Goal: Task Accomplishment & Management: Manage account settings

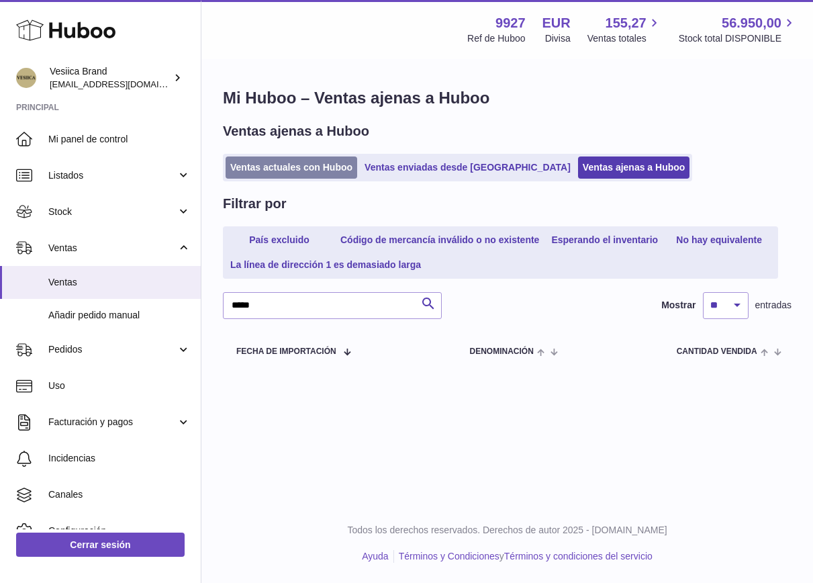
click at [265, 164] on link "Ventas actuales con Huboo" at bounding box center [292, 167] width 132 height 22
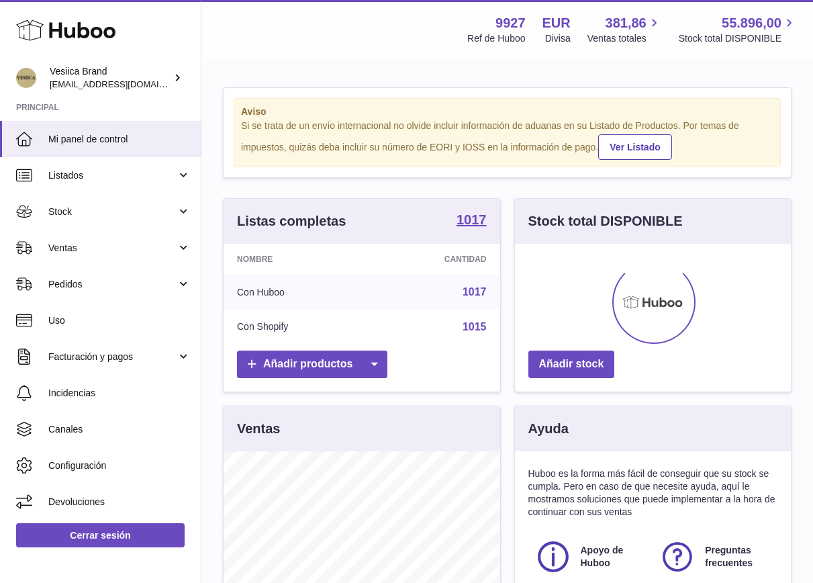
scroll to position [210, 276]
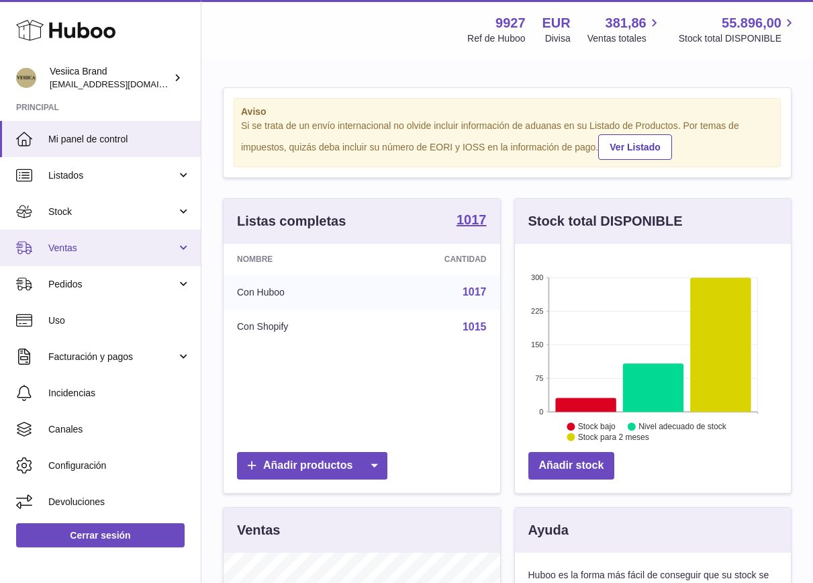
click at [71, 254] on span "Ventas" at bounding box center [112, 248] width 128 height 13
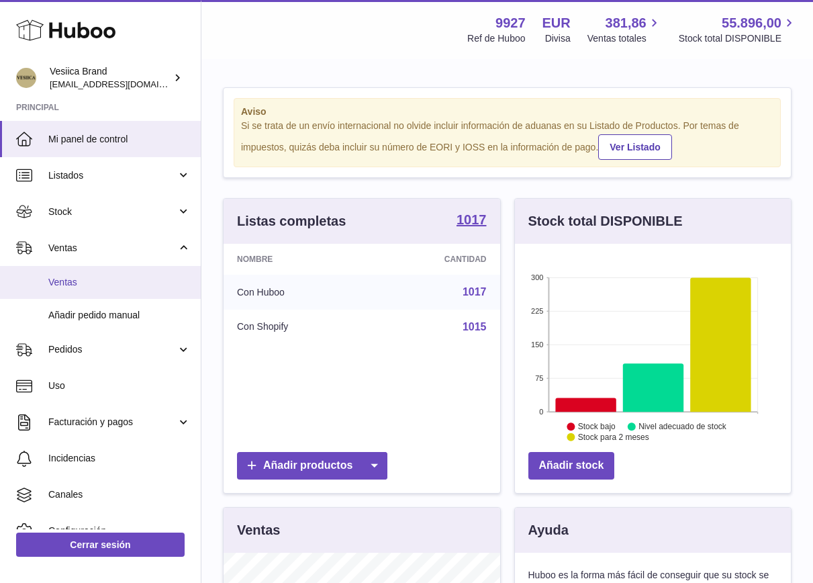
click at [84, 285] on span "Ventas" at bounding box center [119, 282] width 142 height 13
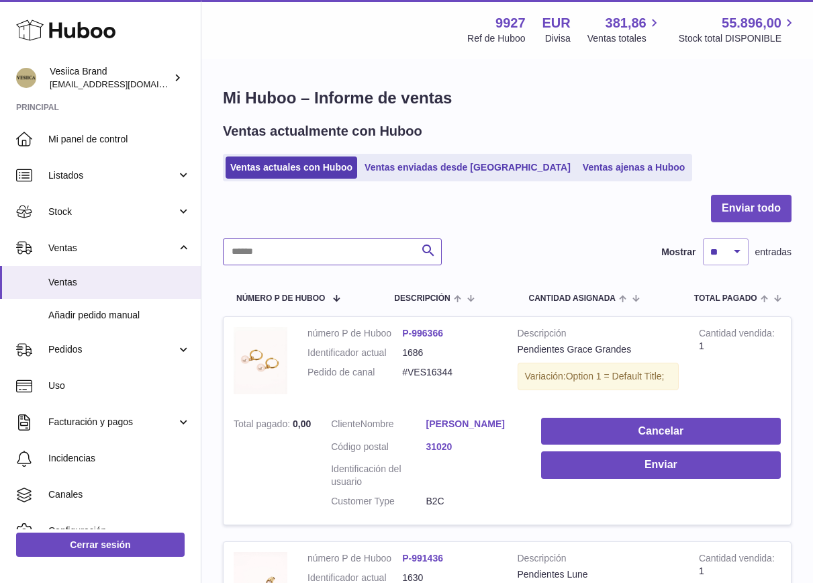
click at [349, 250] on input "text" at bounding box center [332, 251] width 219 height 27
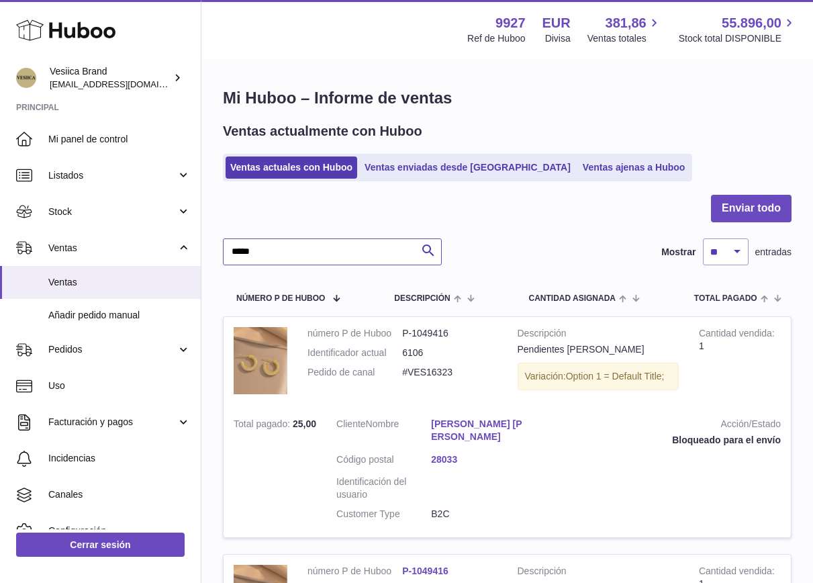
click at [323, 255] on input "*****" at bounding box center [332, 251] width 219 height 27
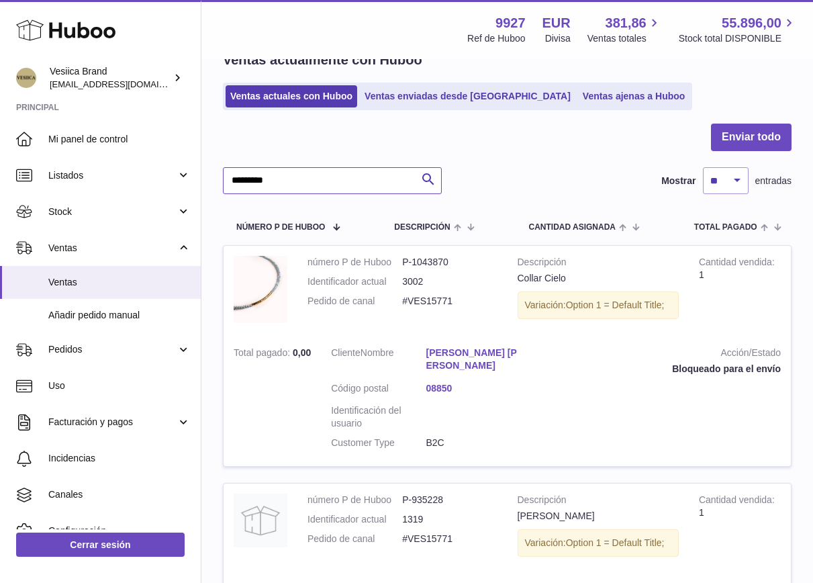
scroll to position [58, 0]
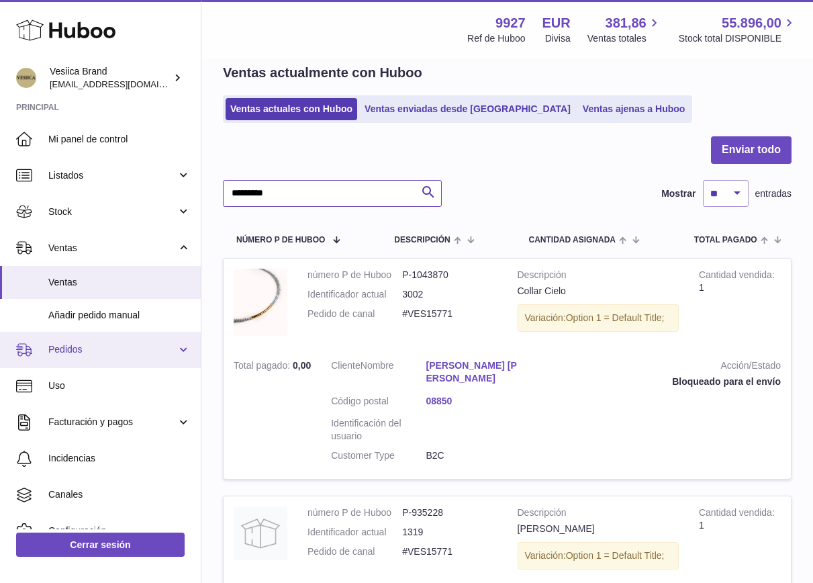
type input "*********"
click at [113, 349] on span "Pedidos" at bounding box center [112, 349] width 128 height 13
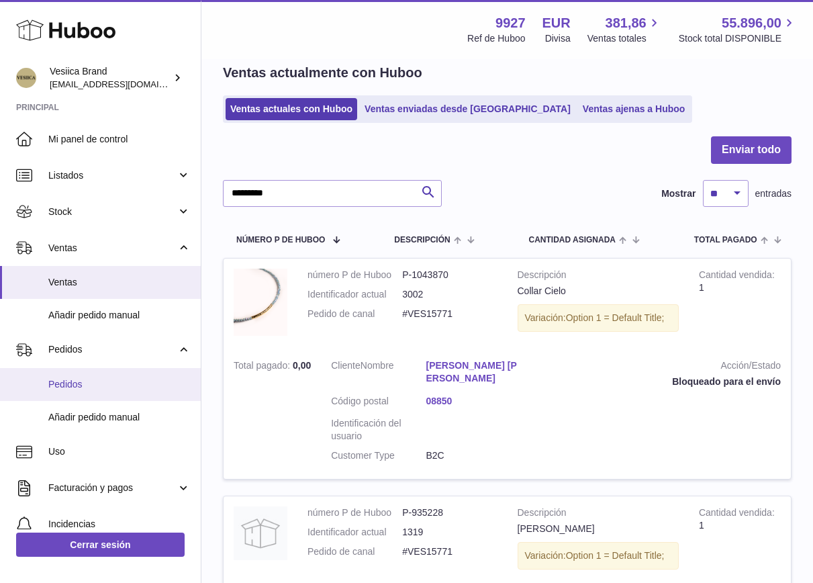
click at [99, 388] on span "Pedidos" at bounding box center [119, 384] width 142 height 13
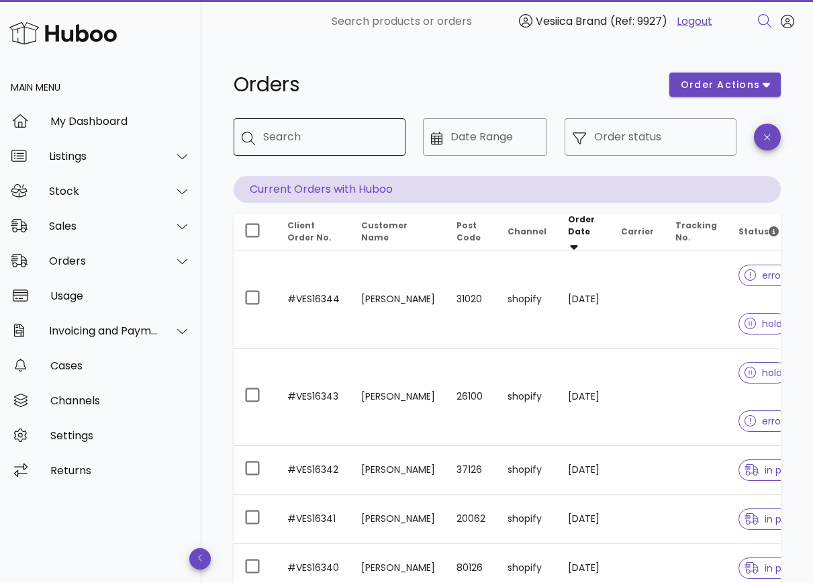
click at [304, 134] on input "Search" at bounding box center [329, 136] width 132 height 21
paste input "*********"
click at [246, 143] on icon at bounding box center [248, 138] width 13 height 13
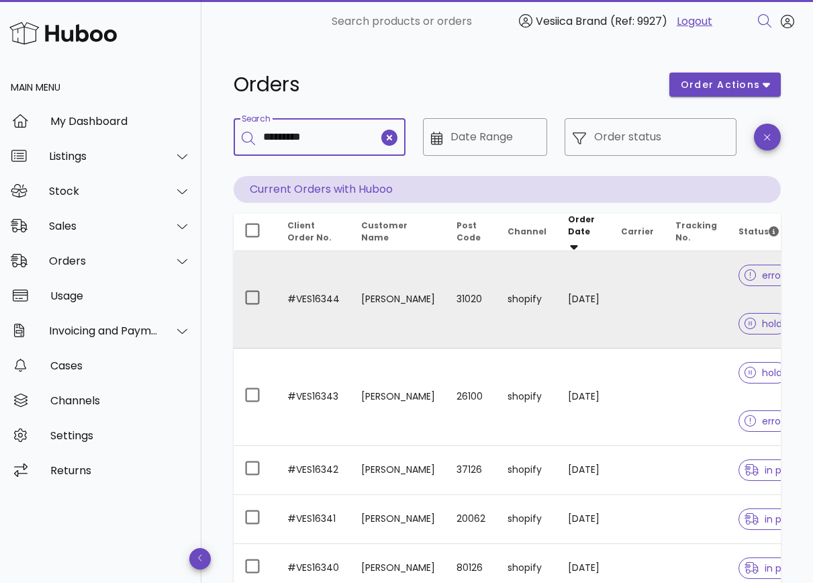
type input "*********"
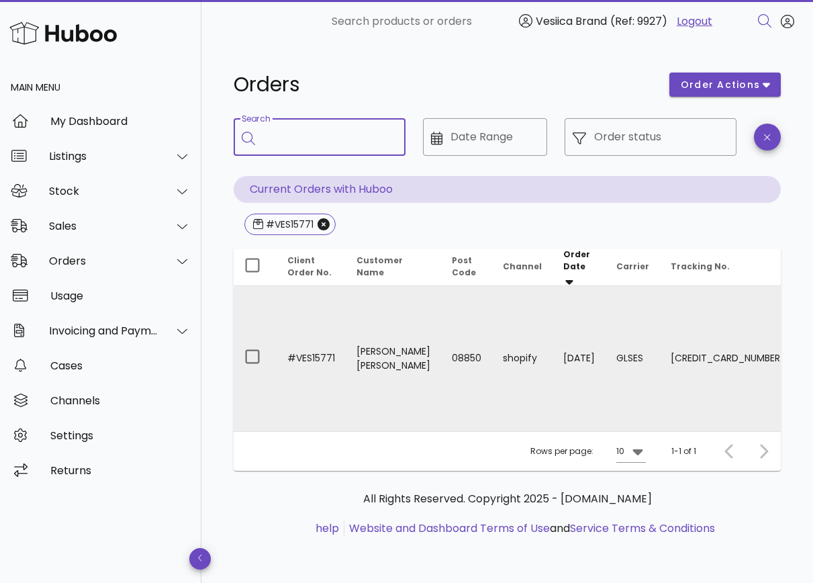
scroll to position [0, 63]
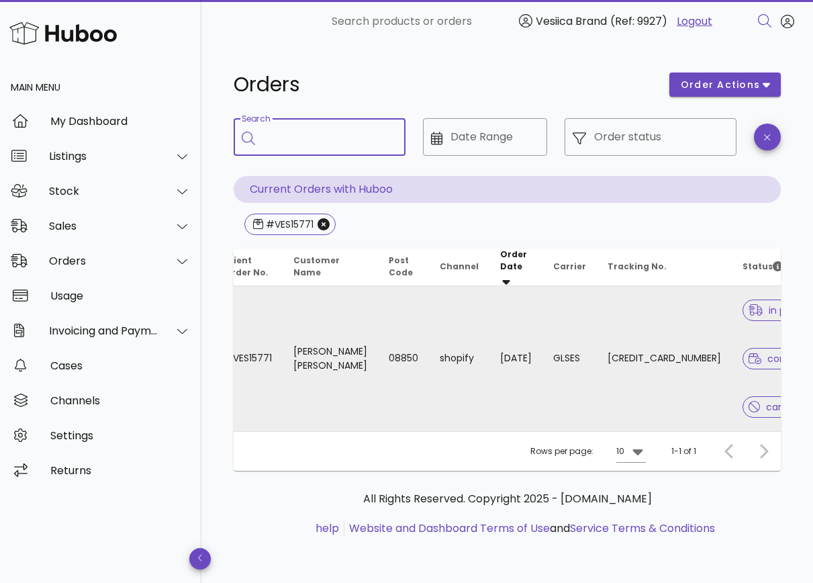
click at [490, 349] on td "24/07/2025" at bounding box center [516, 358] width 53 height 145
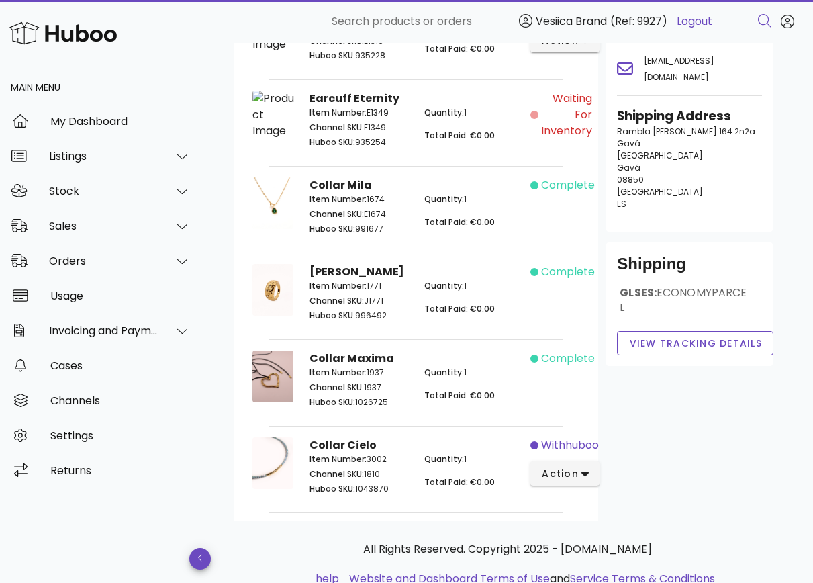
scroll to position [201, 0]
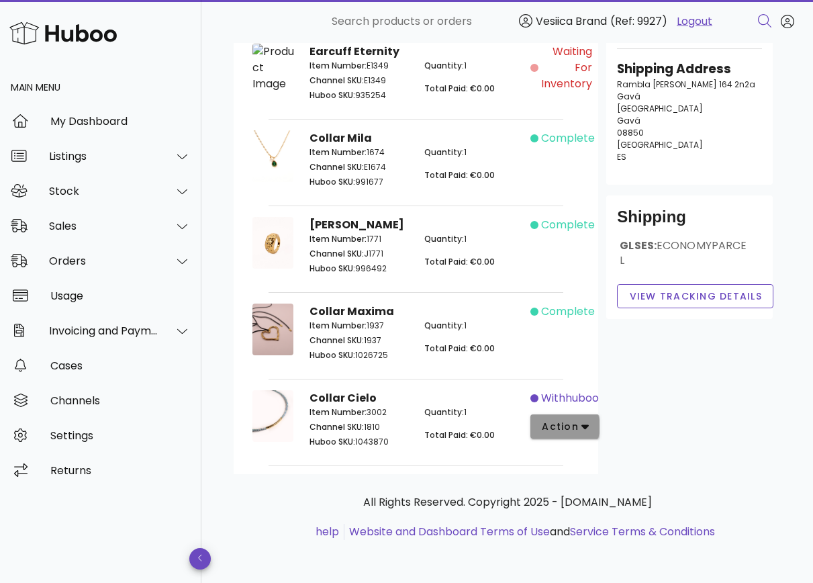
click at [579, 431] on span "action" at bounding box center [565, 427] width 48 height 14
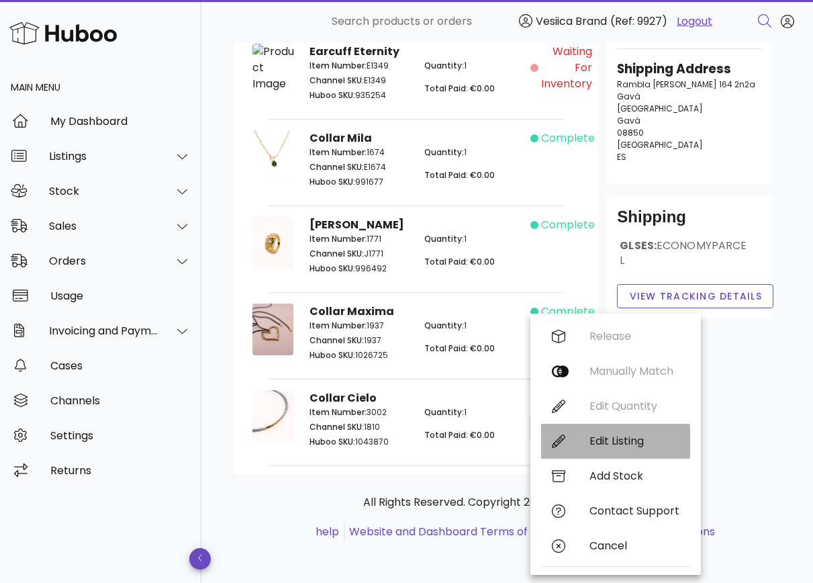
click at [600, 443] on div "Edit Listing" at bounding box center [635, 441] width 90 height 13
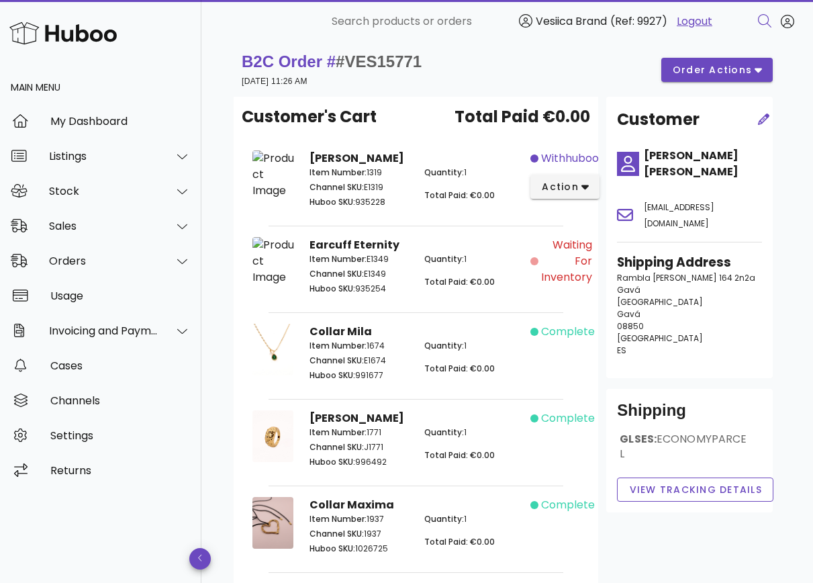
scroll to position [0, 0]
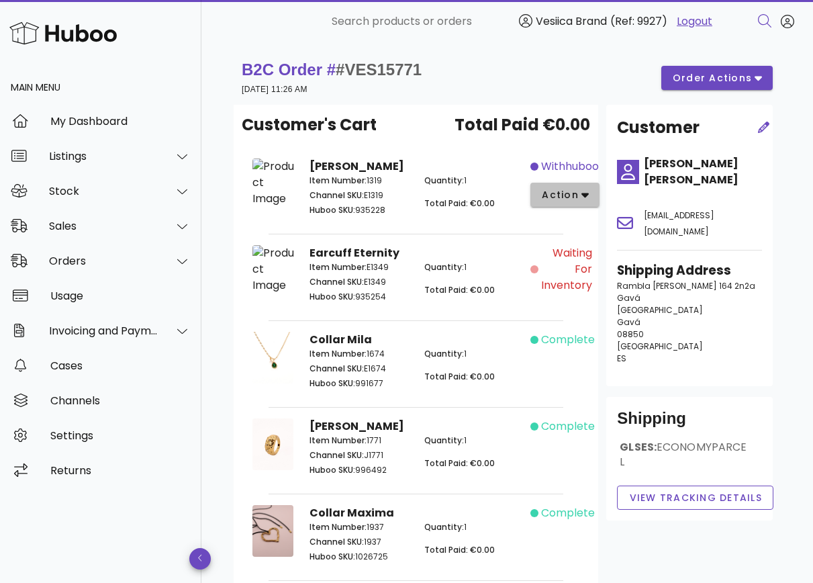
click at [579, 202] on button "action" at bounding box center [565, 195] width 69 height 24
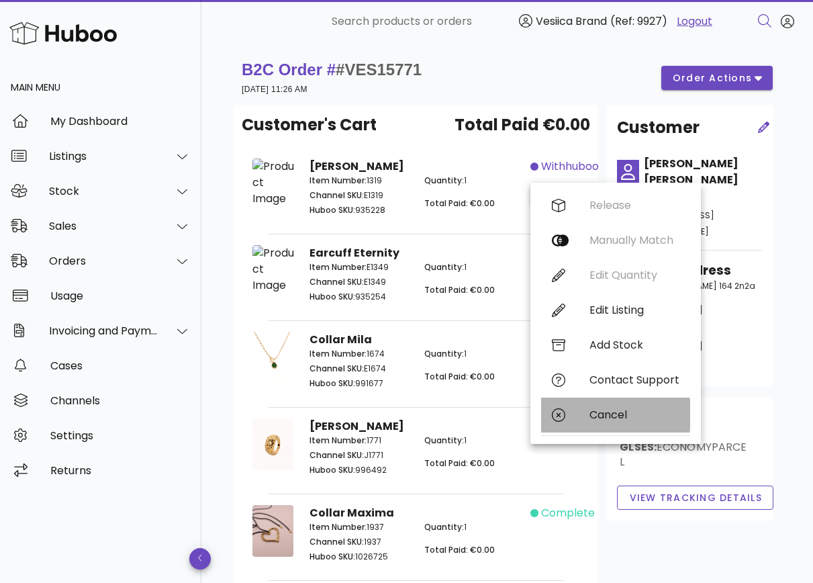
click at [582, 410] on div "Cancel" at bounding box center [615, 415] width 149 height 35
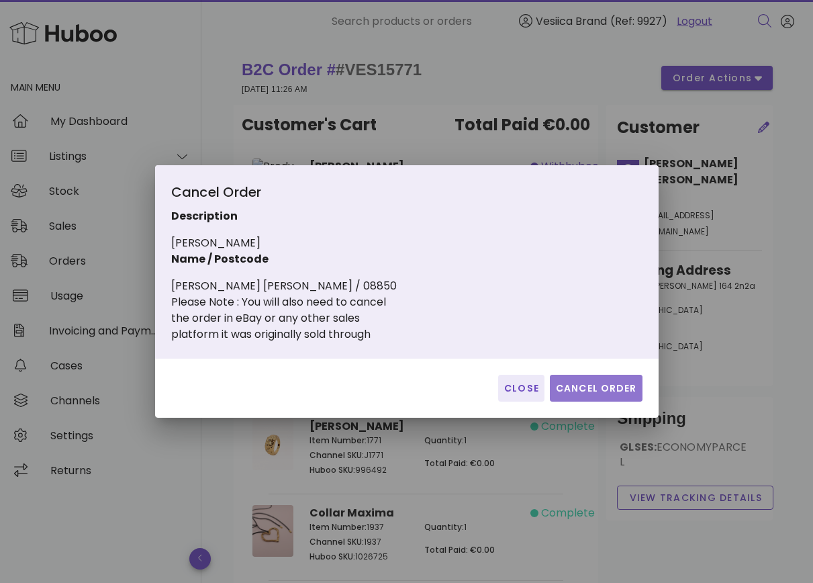
click at [580, 385] on span "Cancel Order" at bounding box center [596, 388] width 82 height 14
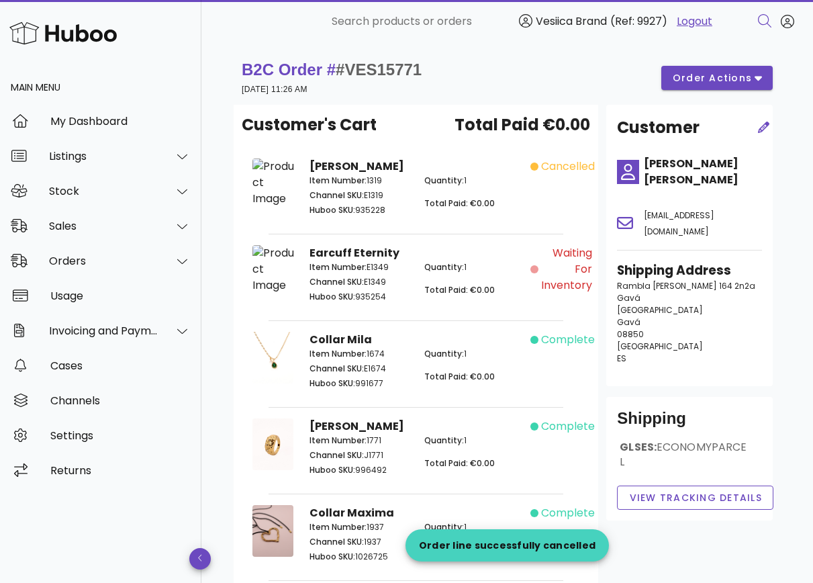
scroll to position [201, 0]
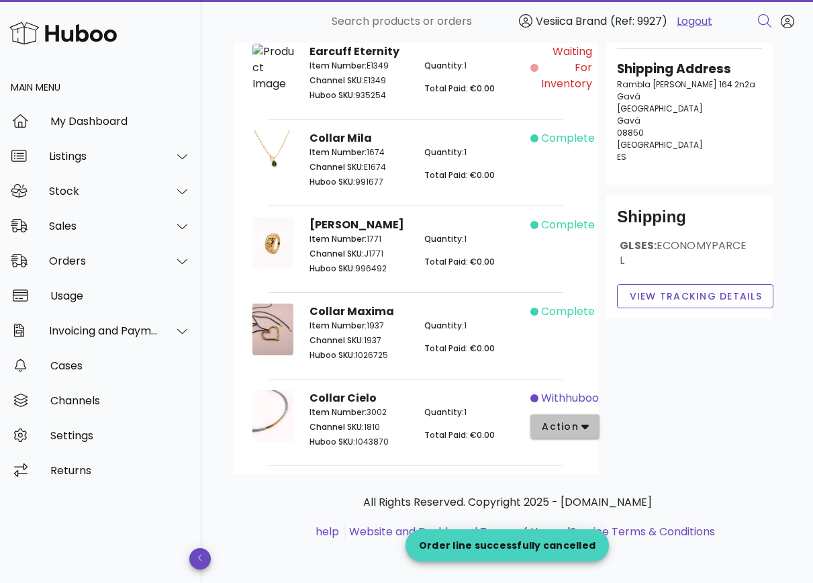
click at [580, 422] on span "action" at bounding box center [565, 427] width 48 height 14
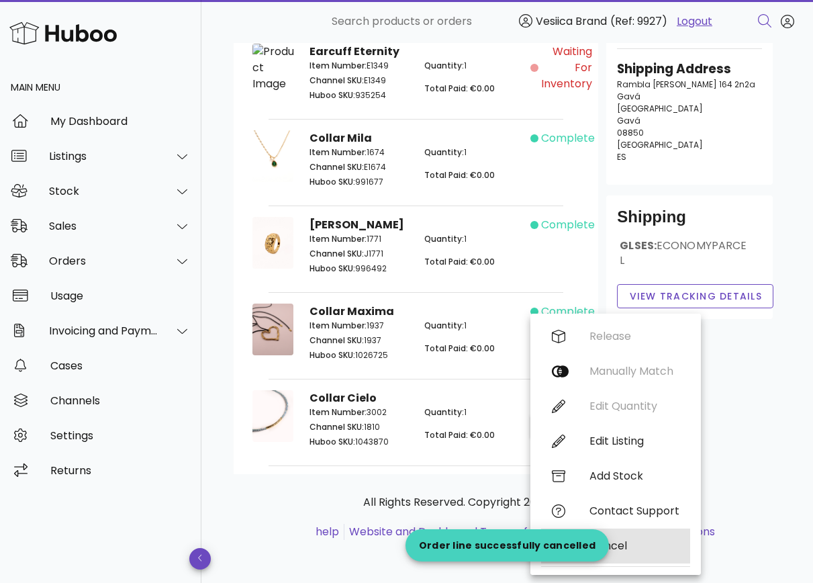
click at [613, 547] on div "Cancel" at bounding box center [635, 545] width 90 height 13
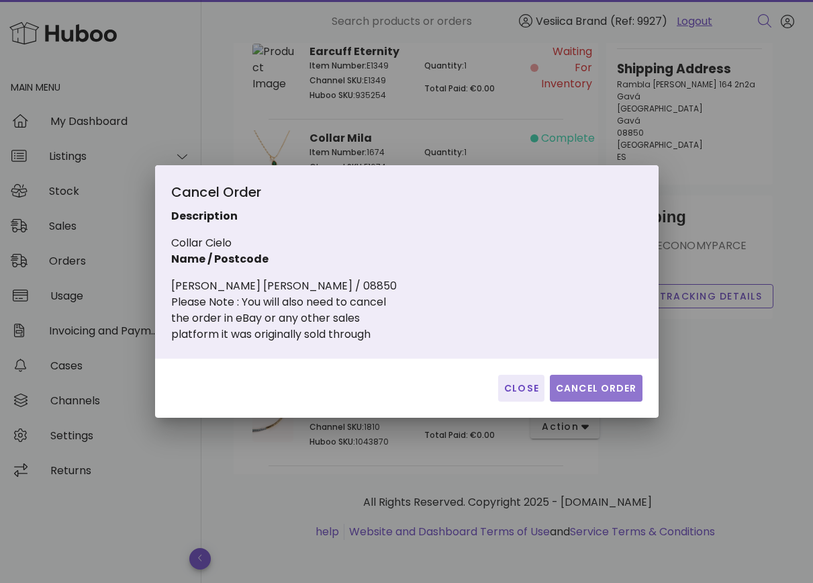
click at [577, 390] on span "Cancel Order" at bounding box center [596, 388] width 82 height 14
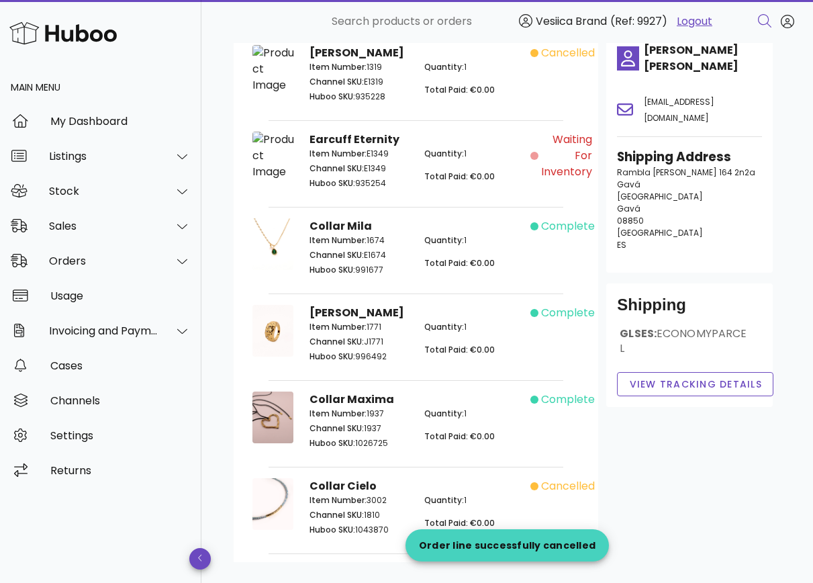
scroll to position [0, 0]
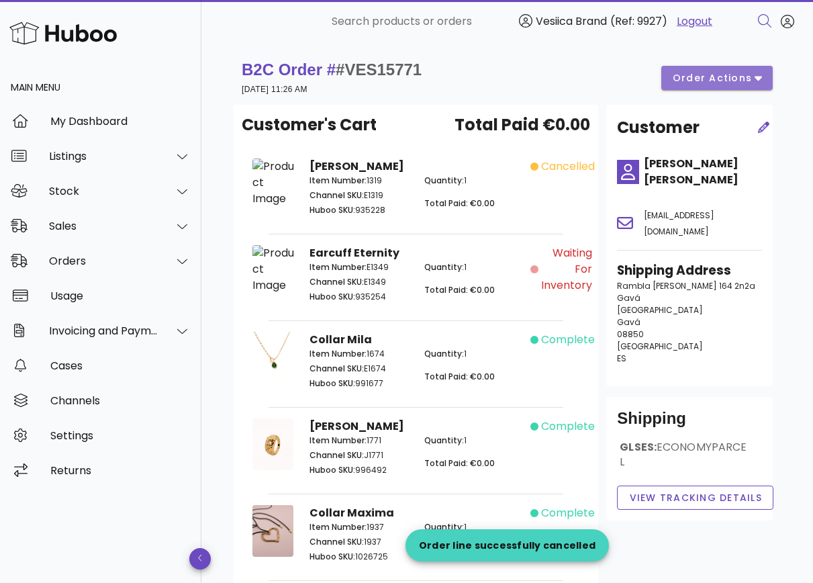
click at [762, 80] on button "order actions" at bounding box center [717, 78] width 111 height 24
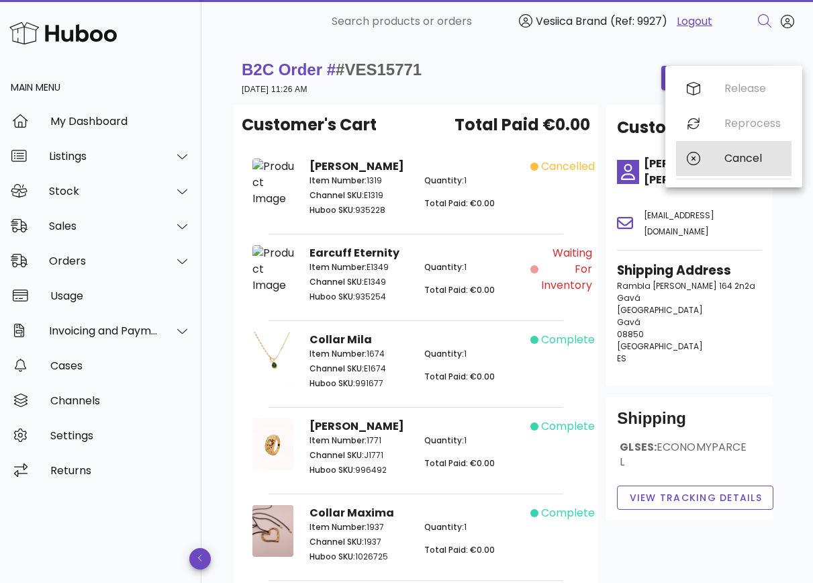
click at [692, 160] on icon at bounding box center [693, 158] width 13 height 13
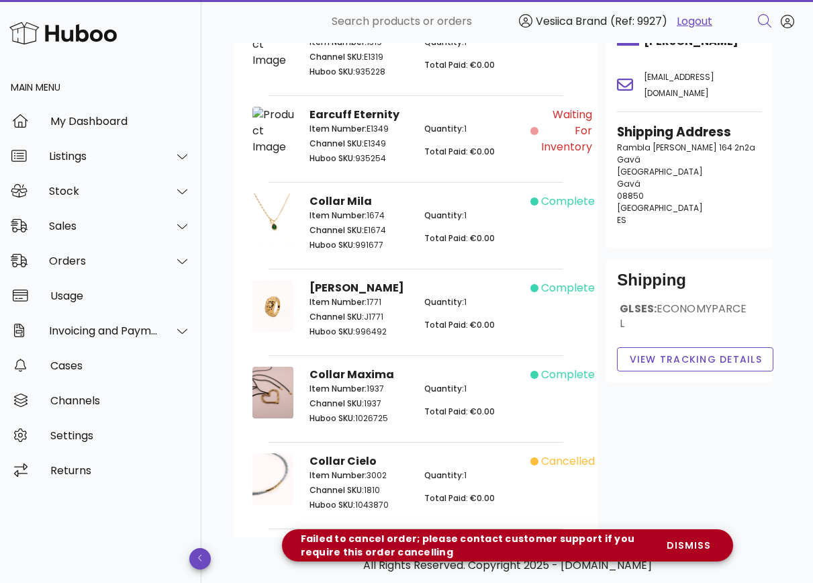
scroll to position [168, 0]
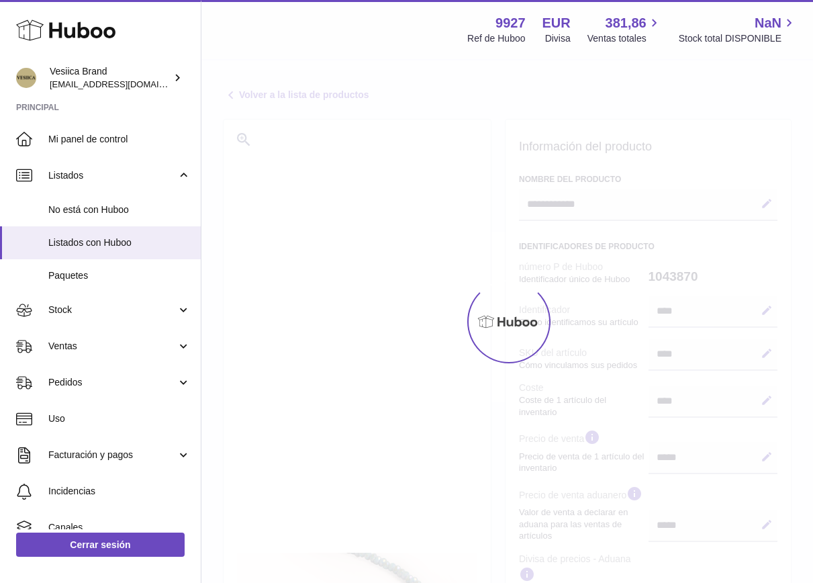
select select "***"
select select "****"
